Goal: Task Accomplishment & Management: Use online tool/utility

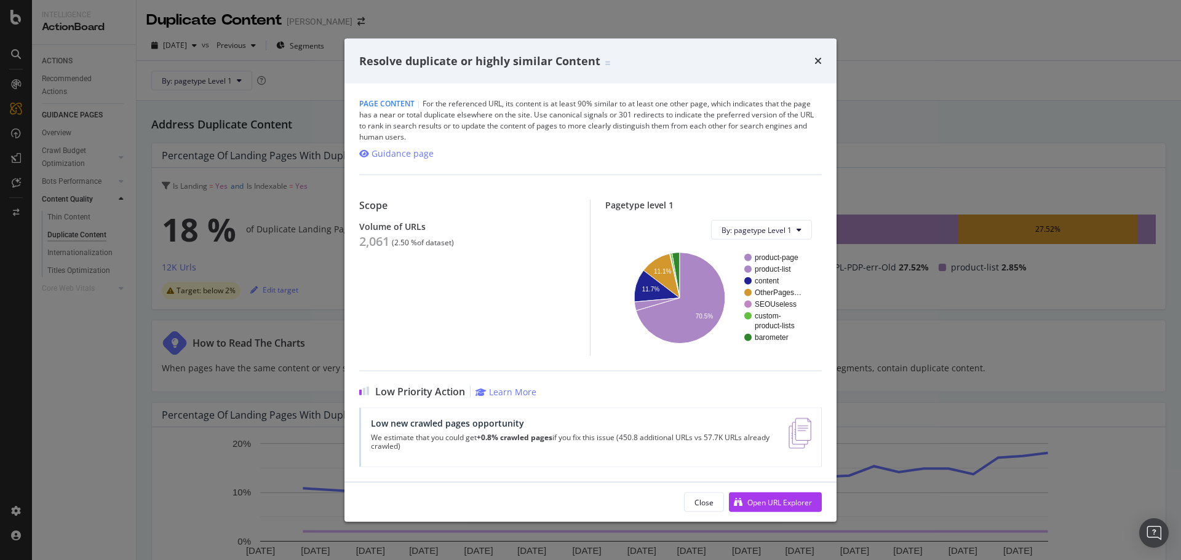
scroll to position [341, 0]
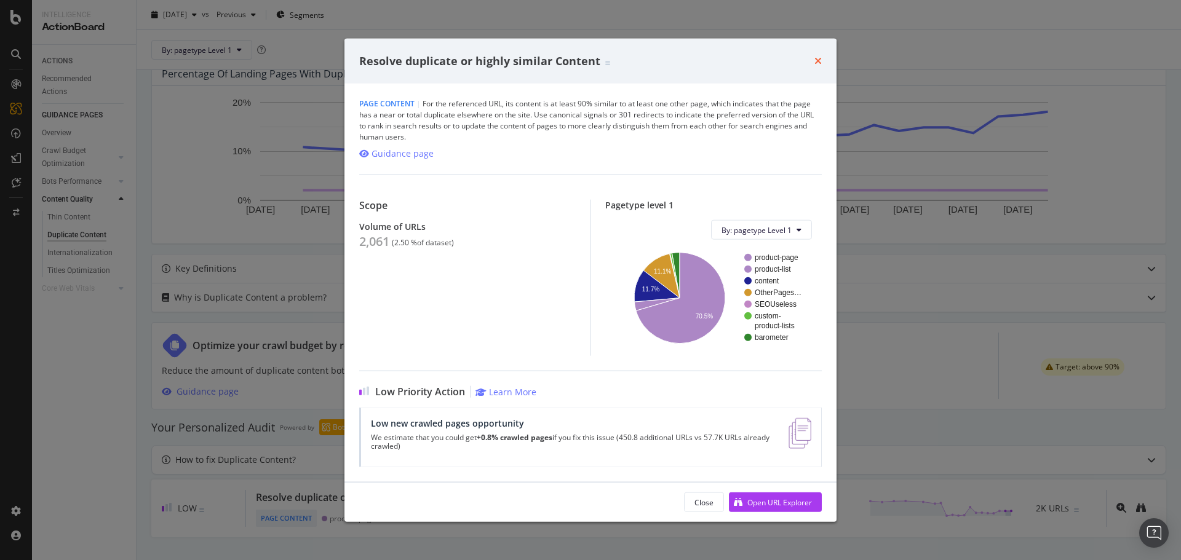
click at [816, 60] on icon "times" at bounding box center [817, 61] width 7 height 10
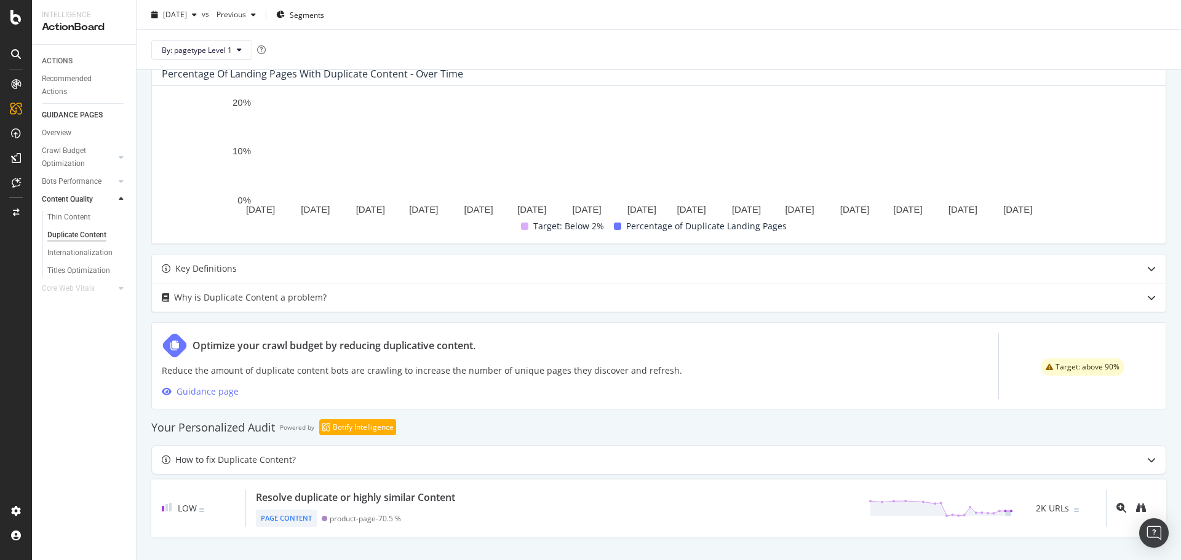
scroll to position [341, 0]
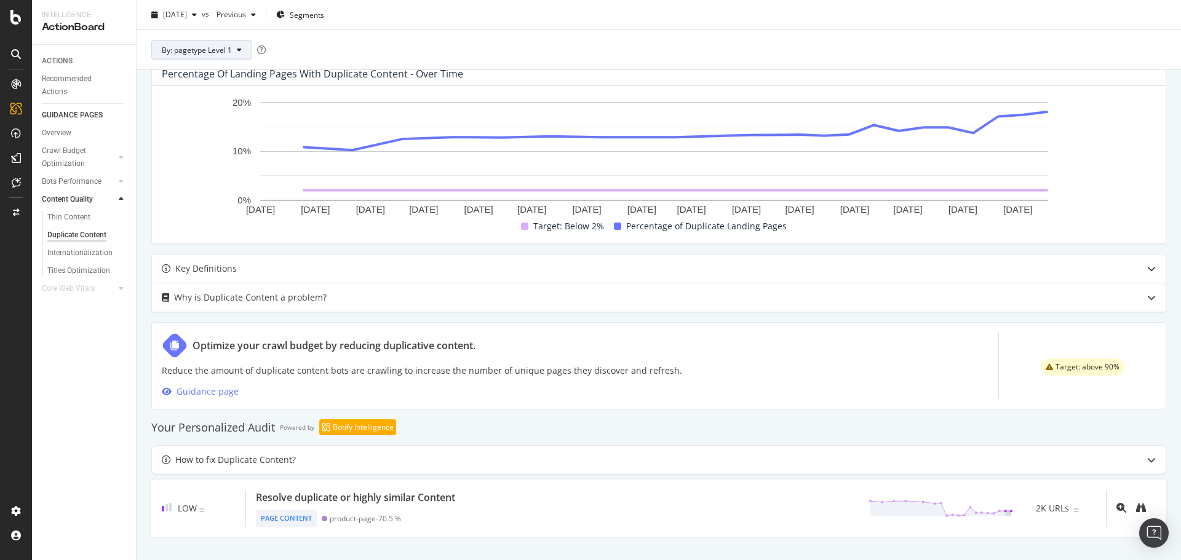
click at [237, 47] on icon at bounding box center [239, 49] width 5 height 7
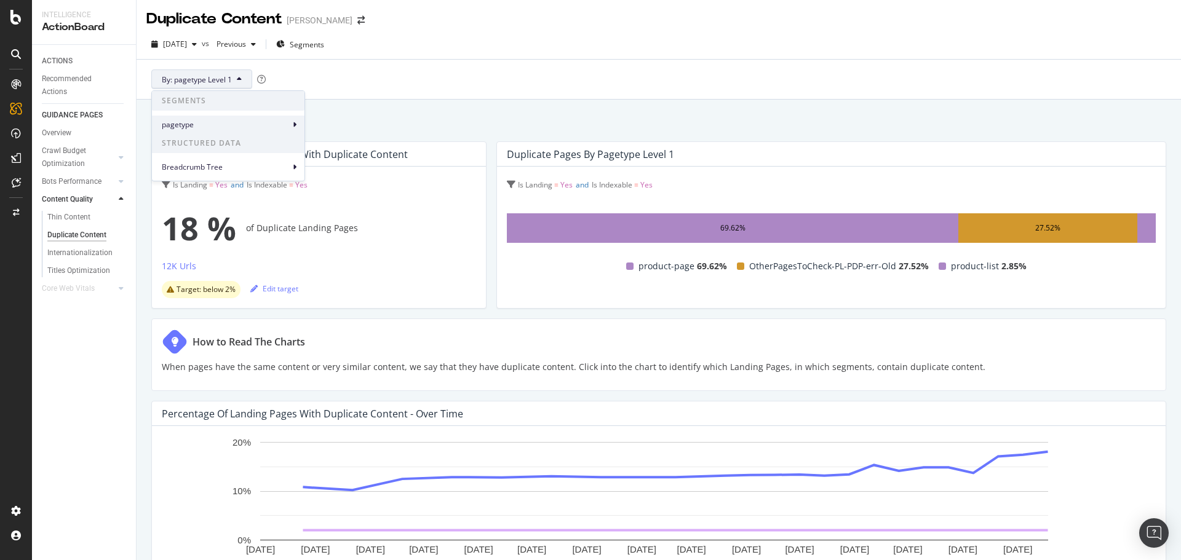
scroll to position [0, 0]
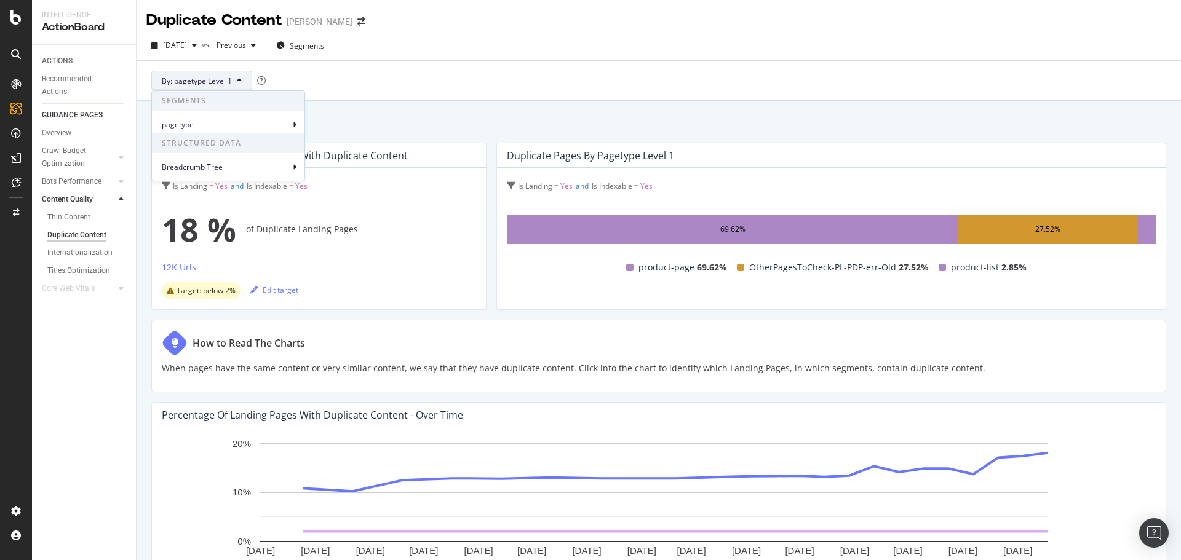
click at [345, 71] on div "By: pagetype Level 1" at bounding box center [658, 80] width 1025 height 39
click at [241, 78] on icon at bounding box center [239, 80] width 5 height 7
click at [291, 118] on div "pagetype" at bounding box center [228, 125] width 153 height 18
click at [289, 162] on span "Breadcrumb Tree" at bounding box center [226, 167] width 128 height 11
click at [373, 75] on div "By: pagetype Level 1" at bounding box center [658, 80] width 1025 height 39
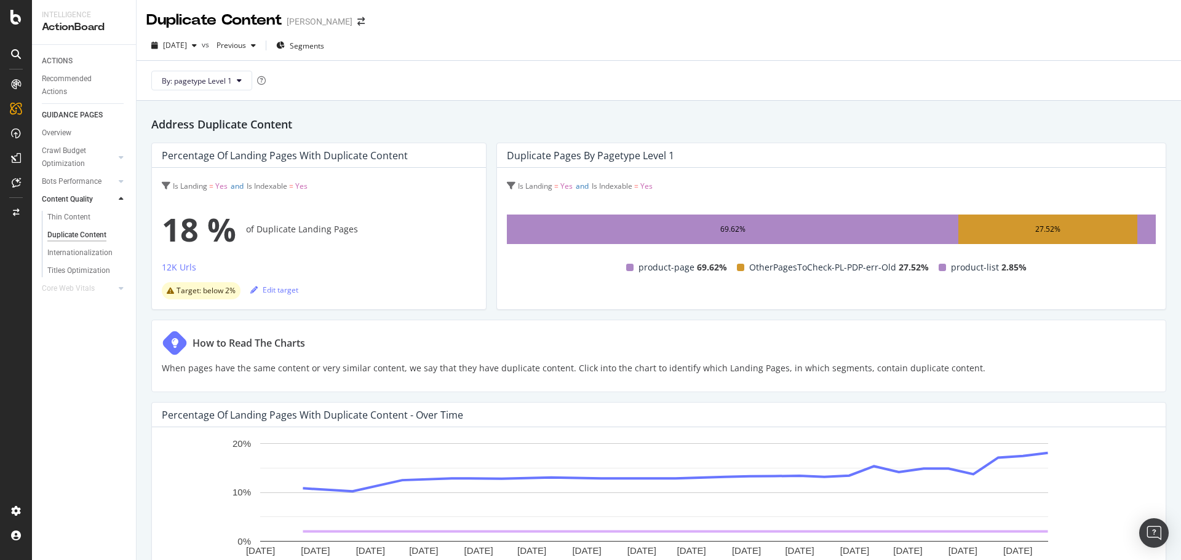
click at [79, 25] on div "ActionBoard" at bounding box center [84, 27] width 84 height 14
click at [177, 12] on div "Duplicate Content" at bounding box center [213, 20] width 135 height 21
click at [17, 84] on icon at bounding box center [16, 84] width 10 height 10
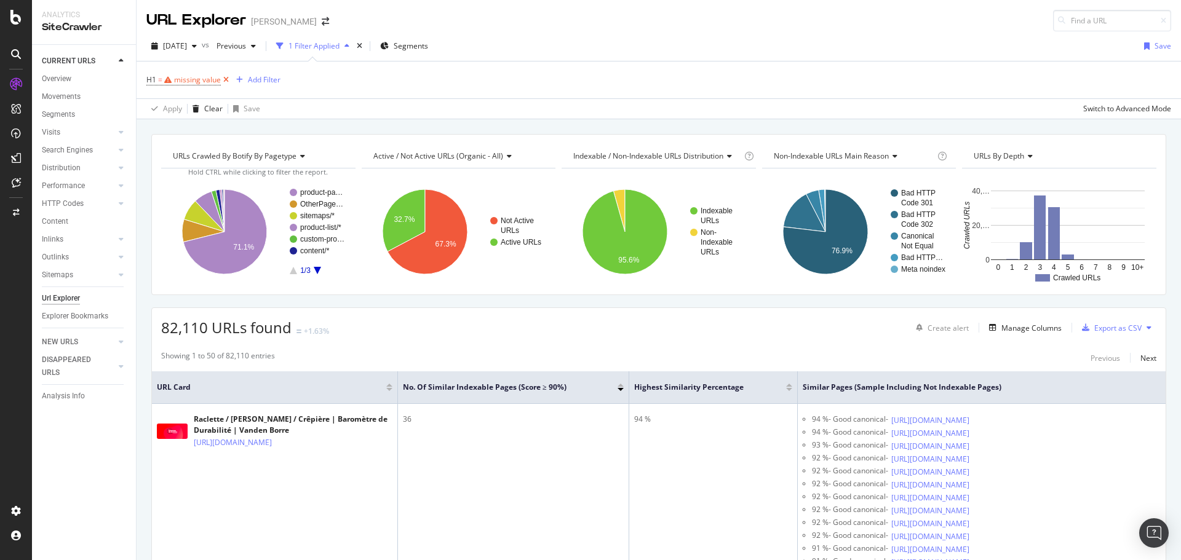
click at [226, 77] on icon at bounding box center [226, 80] width 10 height 12
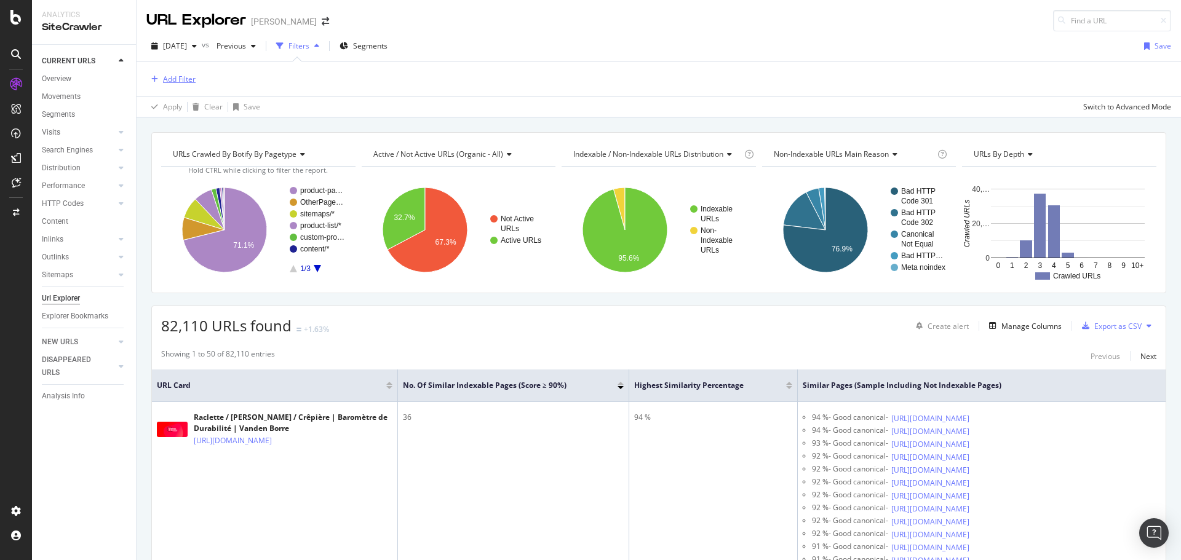
click at [186, 76] on div "Add Filter" at bounding box center [179, 79] width 33 height 10
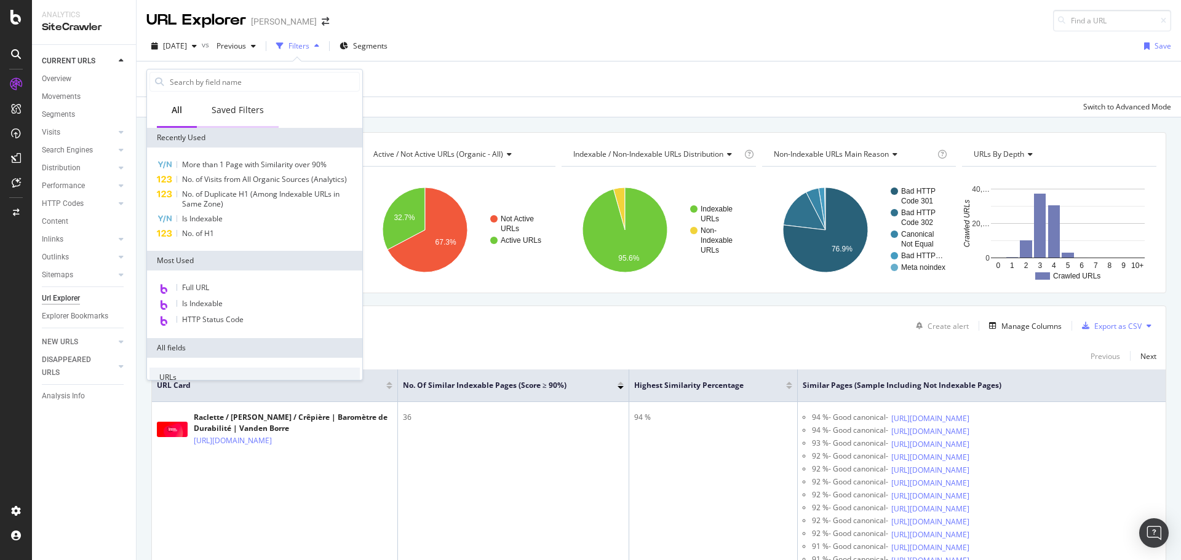
click at [251, 106] on div "Saved Filters" at bounding box center [238, 110] width 52 height 12
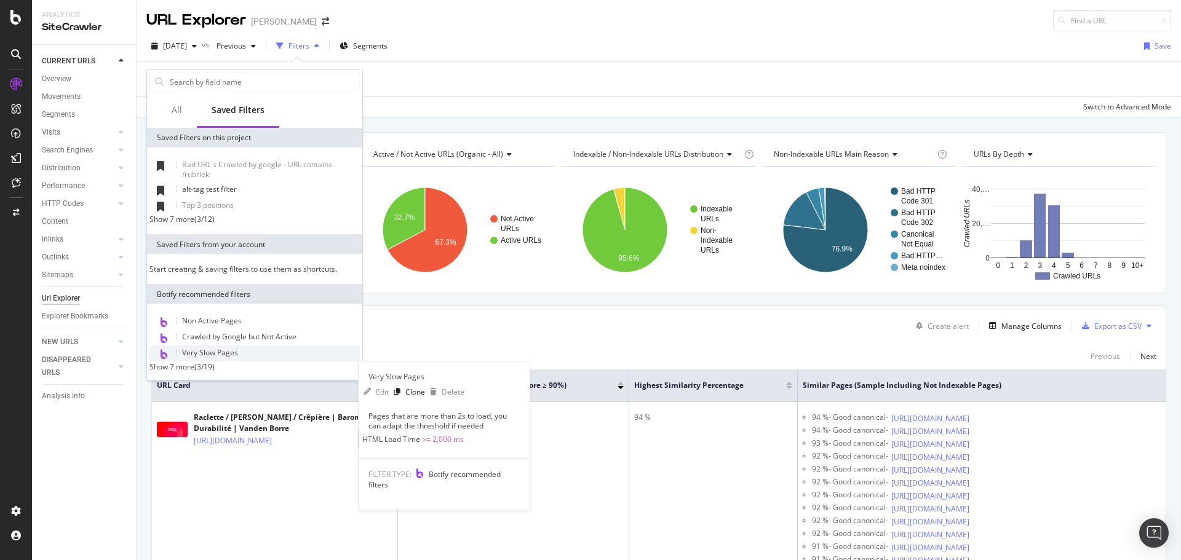
click at [209, 358] on span "Very Slow Pages" at bounding box center [210, 353] width 56 height 10
